Goal: Task Accomplishment & Management: Manage account settings

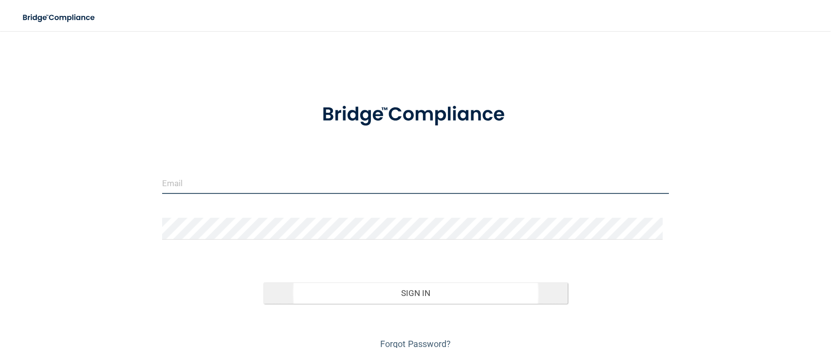
type input "[EMAIL_ADDRESS][DOMAIN_NAME]"
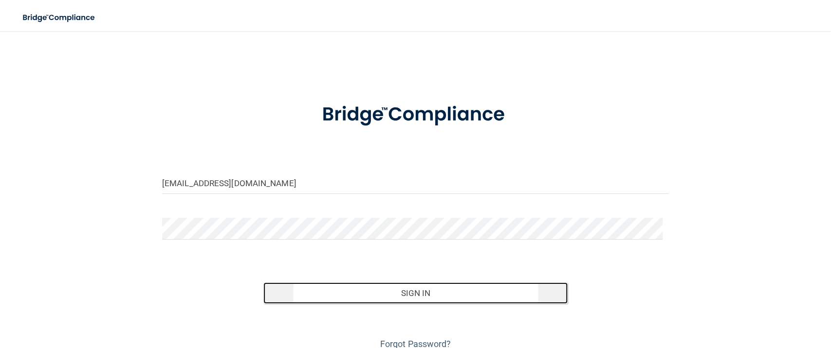
click at [405, 297] on button "Sign In" at bounding box center [415, 293] width 304 height 21
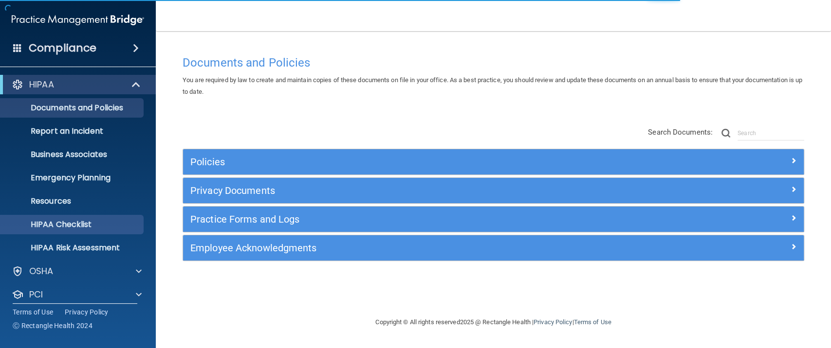
scroll to position [55, 0]
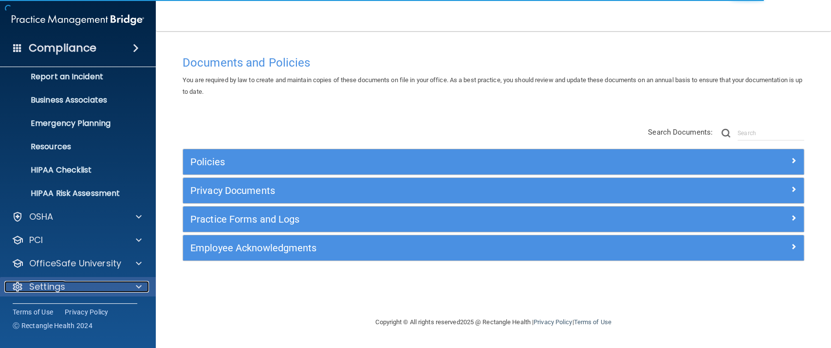
click at [66, 287] on div "Settings" at bounding box center [64, 287] width 121 height 12
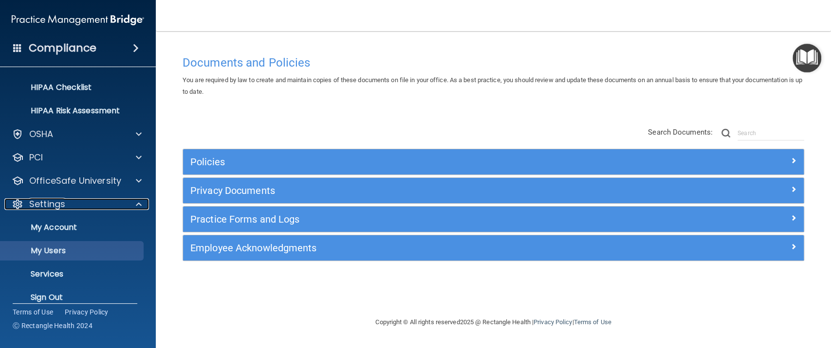
scroll to position [148, 0]
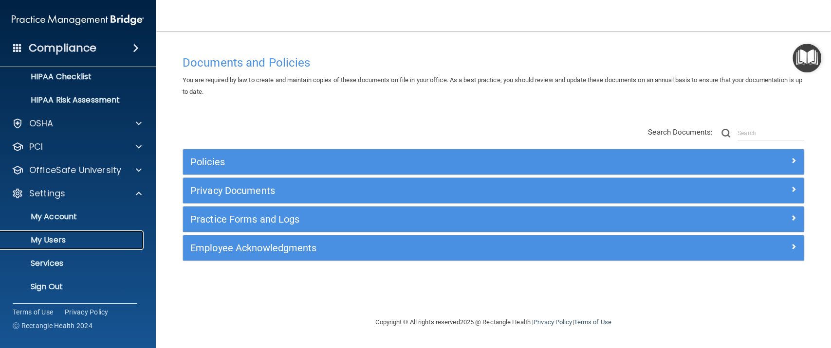
click at [66, 242] on p "My Users" at bounding box center [72, 241] width 133 height 10
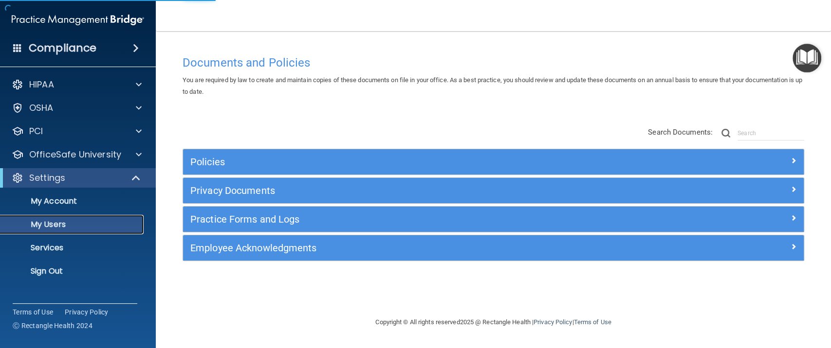
select select "20"
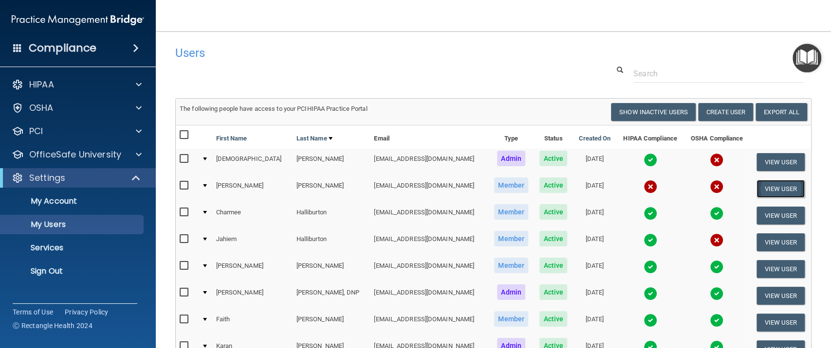
click at [773, 188] on button "View User" at bounding box center [780, 189] width 48 height 18
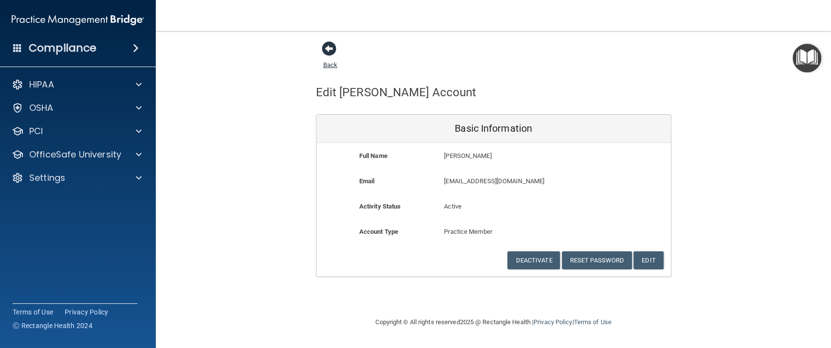
click at [330, 51] on span at bounding box center [329, 48] width 15 height 15
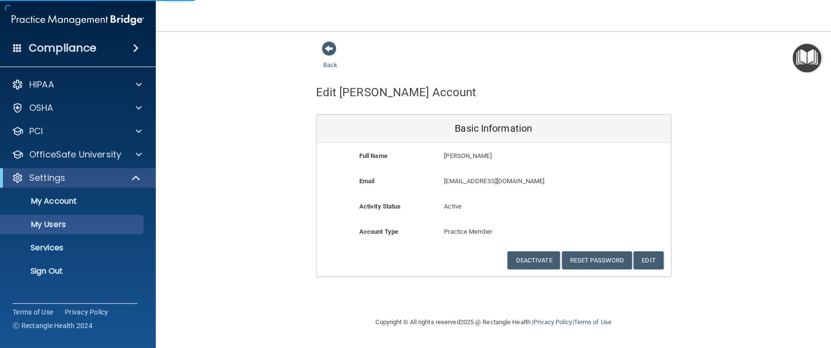
select select "20"
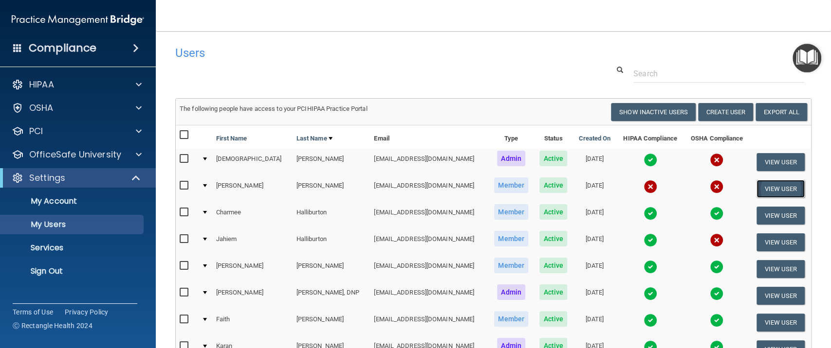
click at [780, 187] on button "View User" at bounding box center [780, 189] width 48 height 18
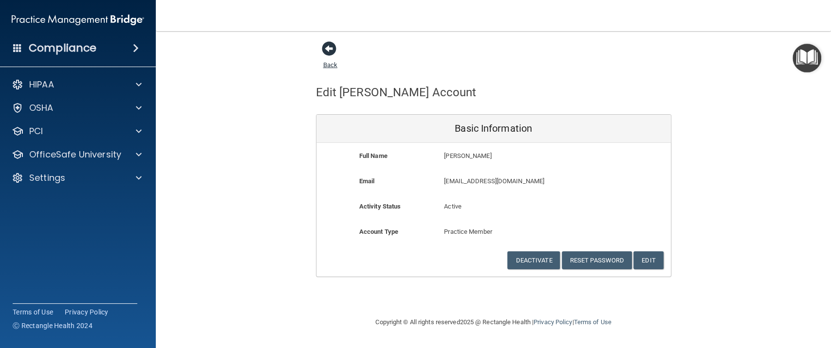
click at [328, 46] on span at bounding box center [329, 48] width 15 height 15
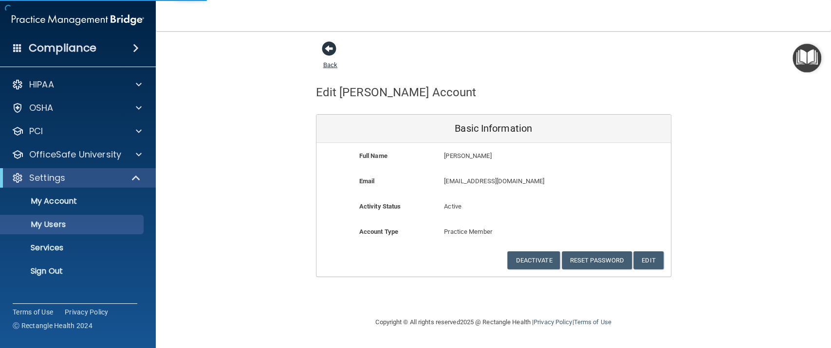
select select "20"
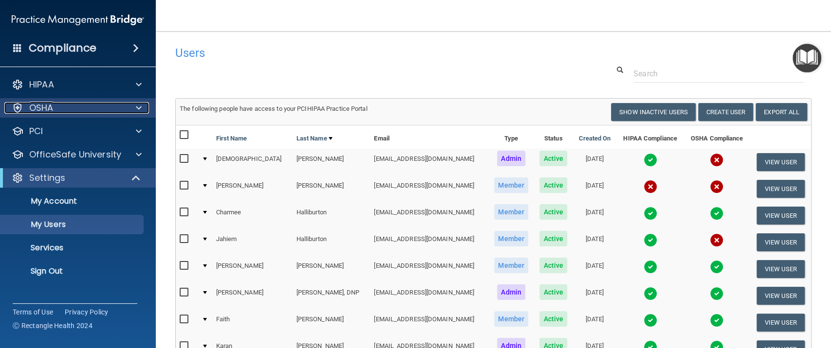
click at [80, 104] on div "OSHA" at bounding box center [64, 108] width 121 height 12
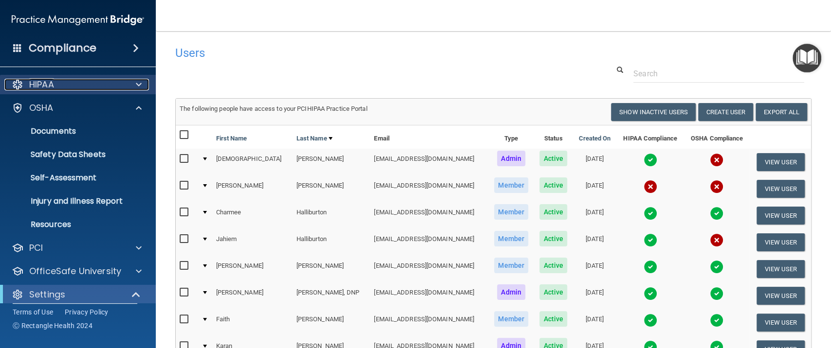
click at [130, 80] on div at bounding box center [137, 85] width 24 height 12
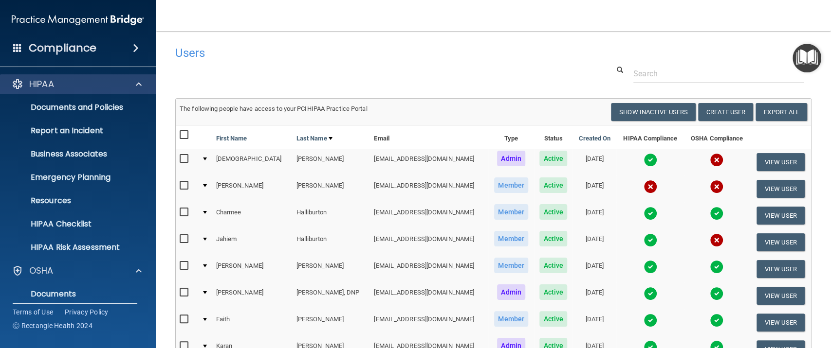
click at [51, 77] on div "HIPAA" at bounding box center [78, 83] width 156 height 19
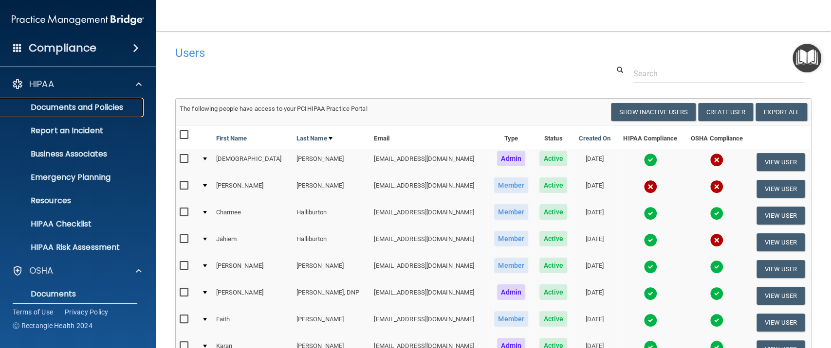
click at [74, 99] on link "Documents and Policies" at bounding box center [66, 107] width 153 height 19
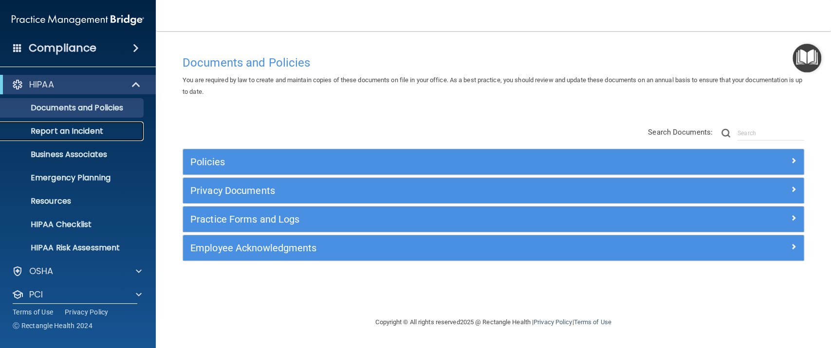
click at [80, 135] on p "Report an Incident" at bounding box center [72, 132] width 133 height 10
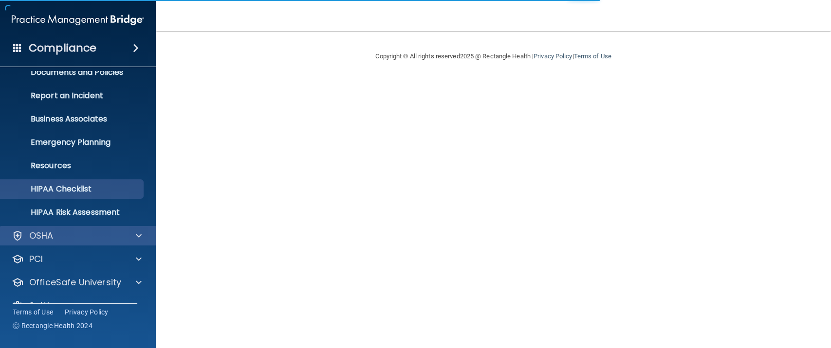
scroll to position [55, 0]
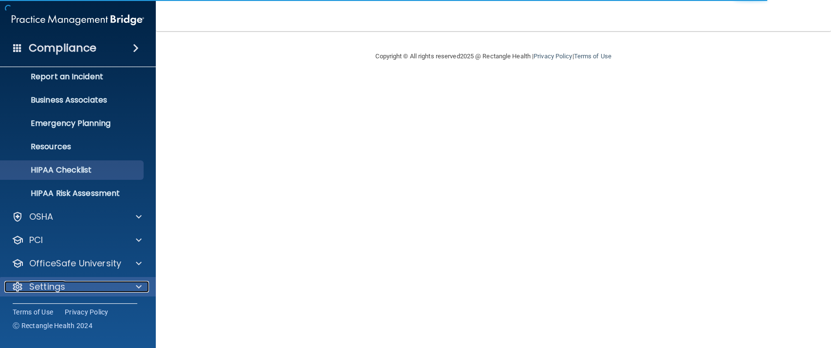
click at [83, 281] on div "Settings" at bounding box center [64, 287] width 121 height 12
click at [40, 285] on p "Settings" at bounding box center [47, 287] width 36 height 12
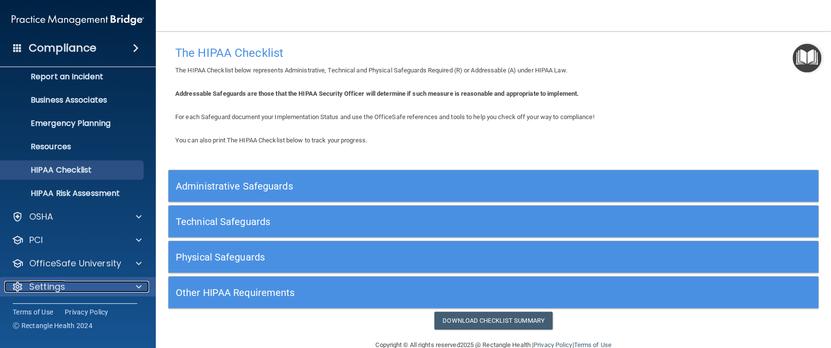
click at [32, 282] on p "Settings" at bounding box center [47, 287] width 36 height 12
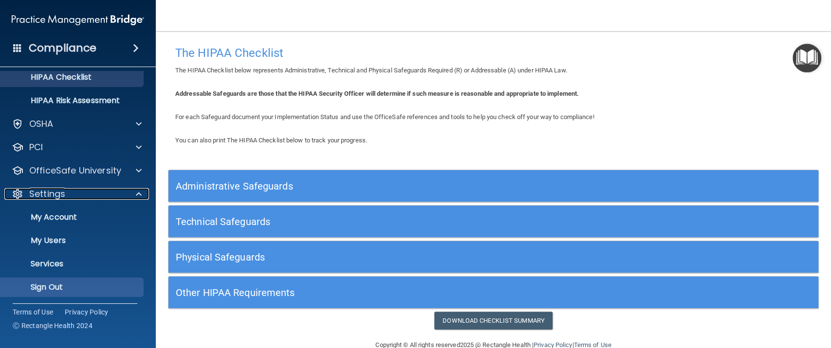
scroll to position [148, 0]
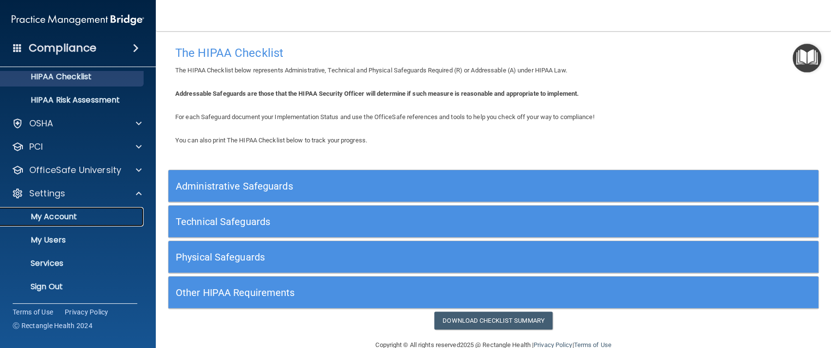
click at [46, 219] on p "My Account" at bounding box center [72, 217] width 133 height 10
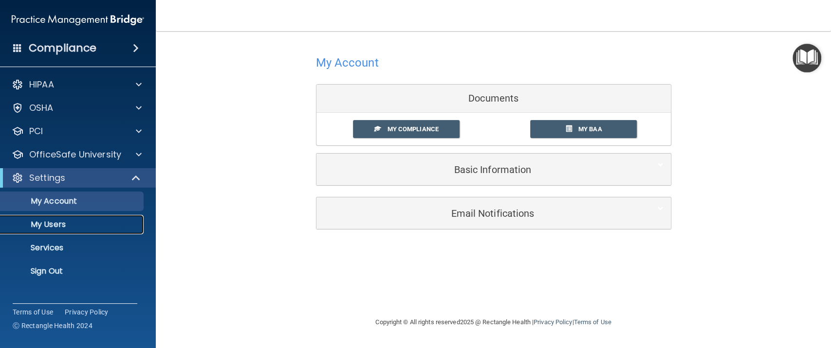
click at [57, 225] on p "My Users" at bounding box center [72, 225] width 133 height 10
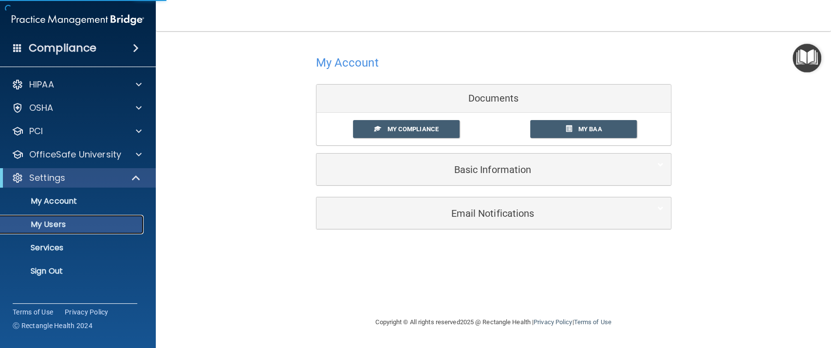
select select "20"
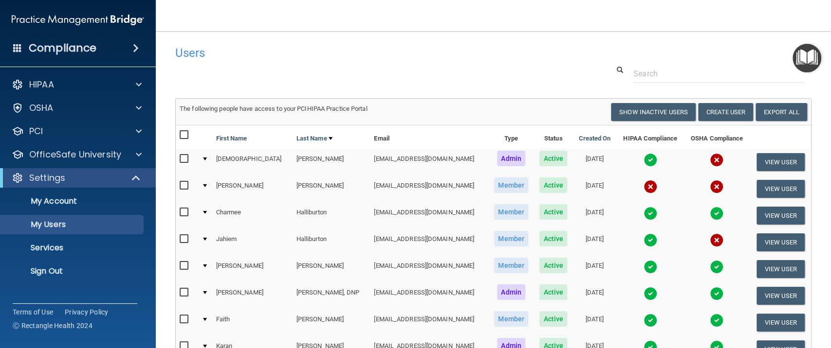
click at [207, 240] on td at bounding box center [205, 242] width 15 height 27
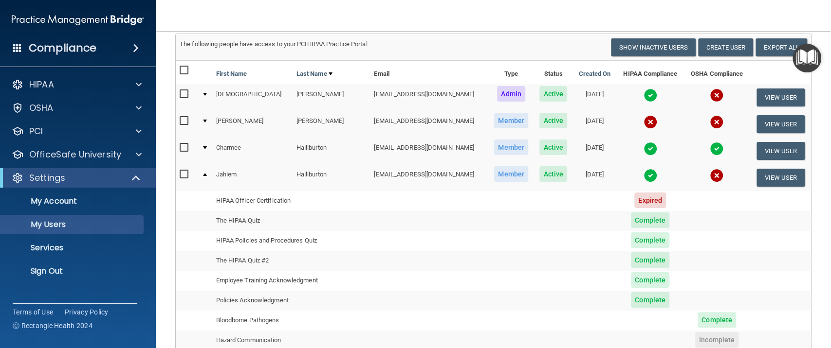
scroll to position [129, 0]
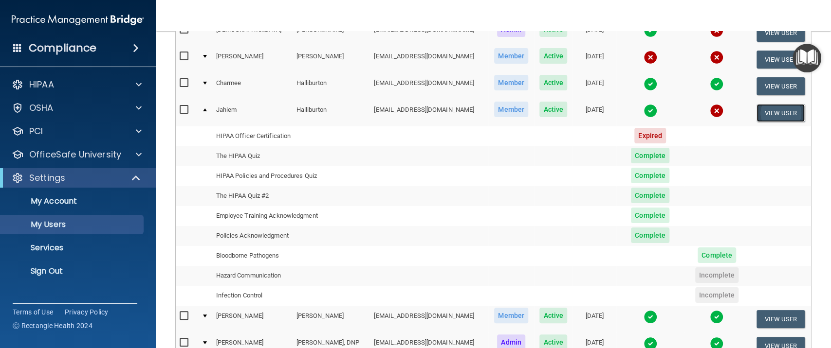
click at [758, 117] on button "View User" at bounding box center [780, 113] width 48 height 18
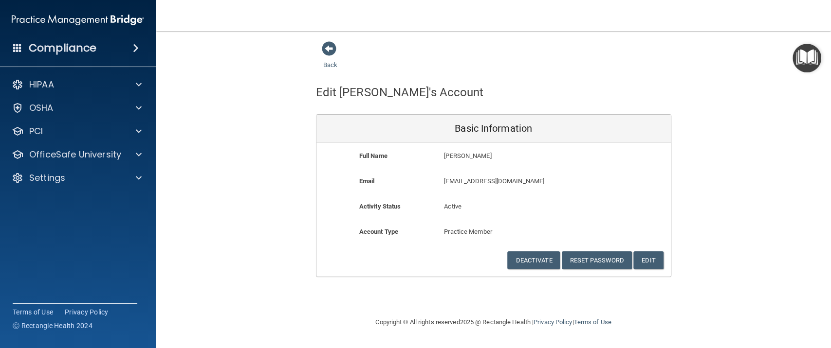
click at [818, 56] on img "Open Resource Center" at bounding box center [806, 58] width 29 height 29
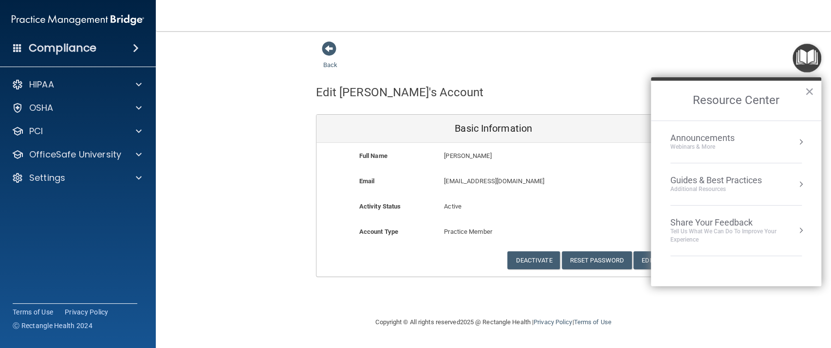
click at [749, 136] on div "Announcements" at bounding box center [712, 138] width 84 height 11
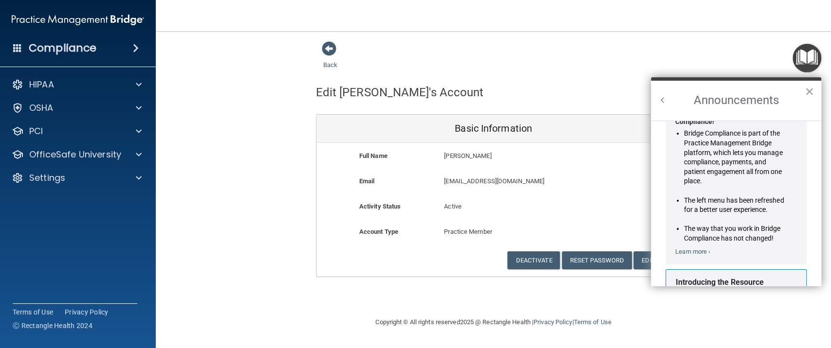
scroll to position [179, 0]
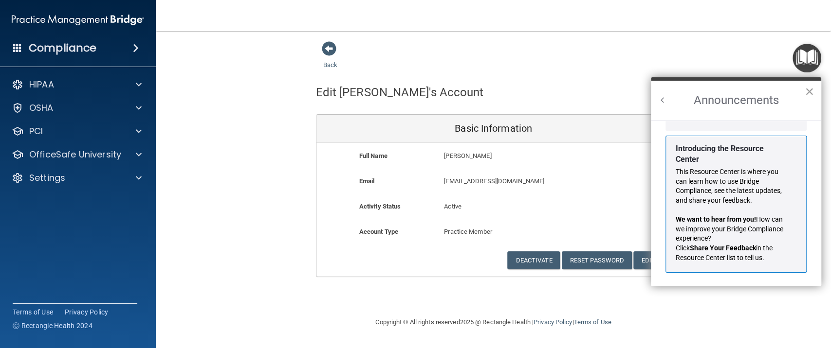
click at [807, 92] on button "×" at bounding box center [808, 92] width 9 height 16
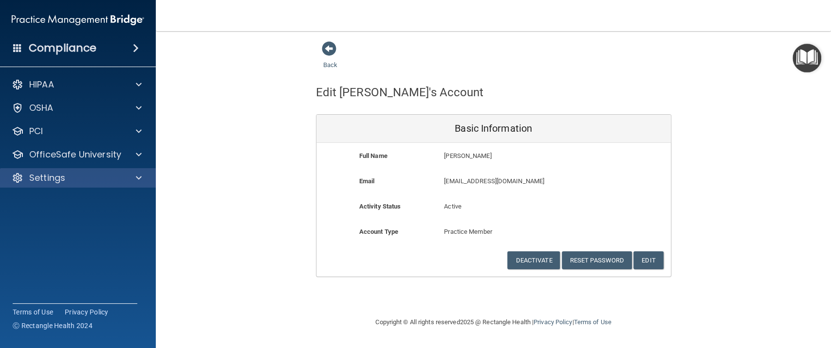
click at [47, 169] on div "Settings" at bounding box center [78, 177] width 156 height 19
click at [140, 177] on span at bounding box center [139, 178] width 6 height 12
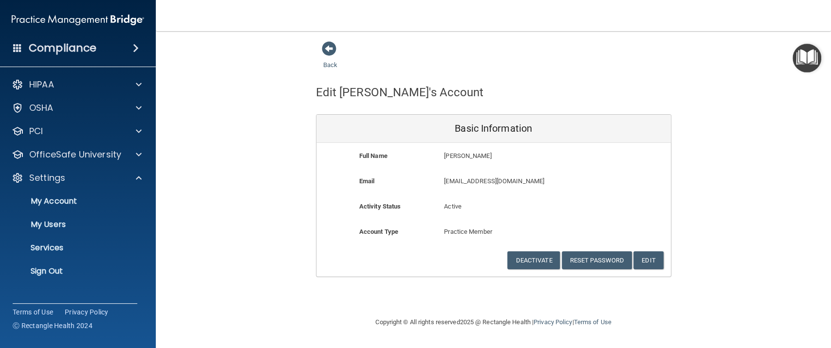
click at [55, 214] on ul "My Account My Users Services Sign Out" at bounding box center [78, 234] width 176 height 93
click at [52, 220] on p "My Users" at bounding box center [72, 225] width 133 height 10
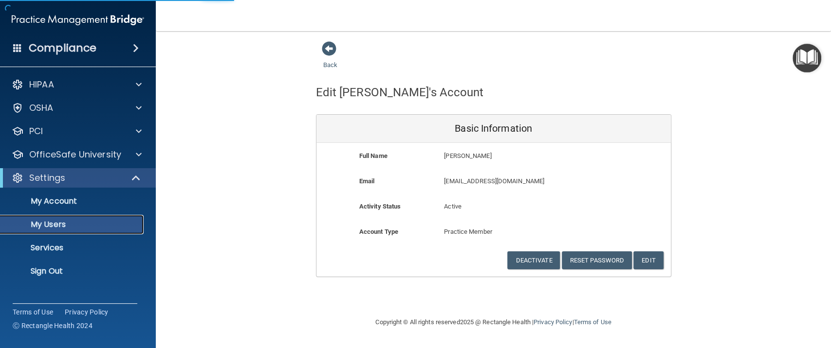
select select "20"
